Goal: Navigation & Orientation: Go to known website

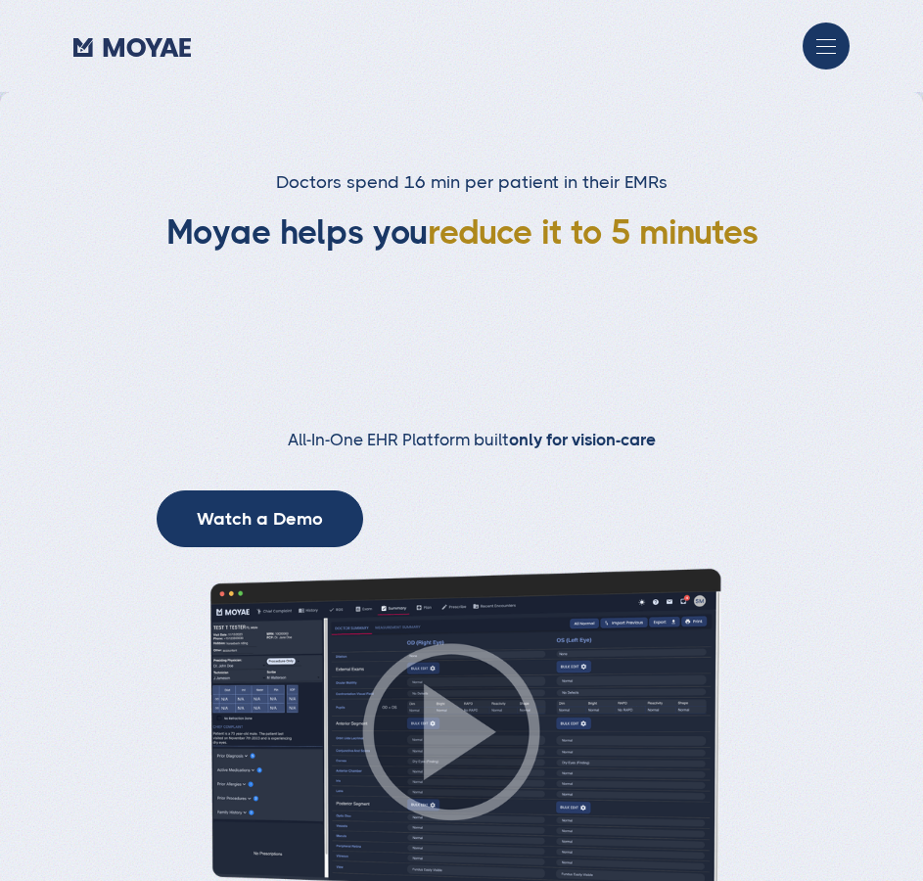
type input "Loading..."
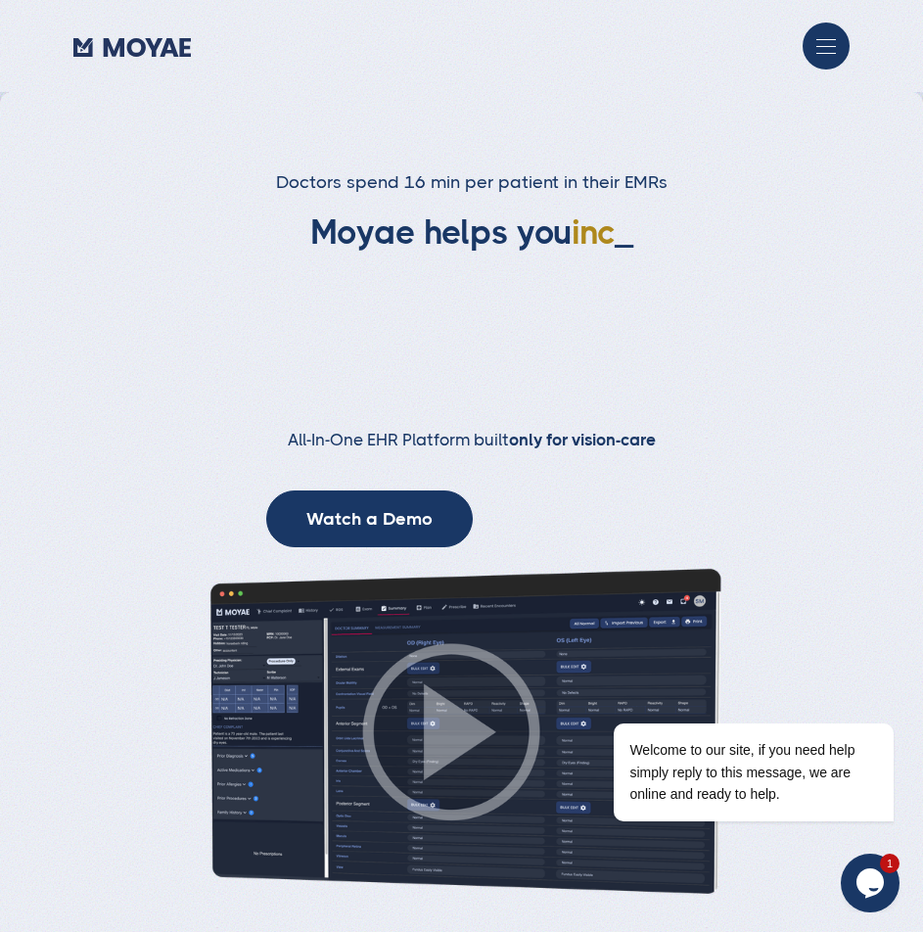
type input "Subscribe"
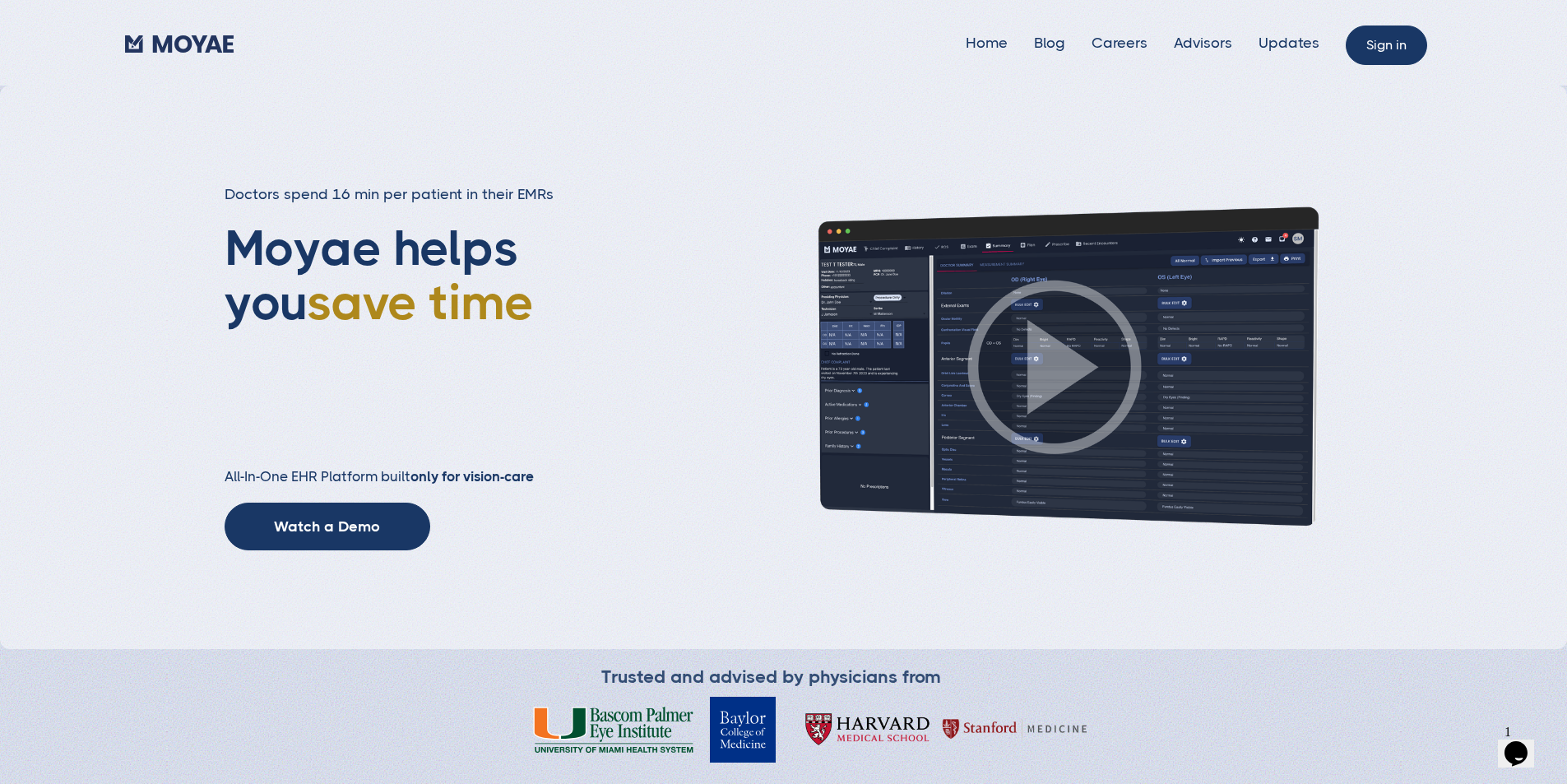
click at [775, 36] on link "Sign in" at bounding box center [1386, 45] width 82 height 39
